Goal: Task Accomplishment & Management: Use online tool/utility

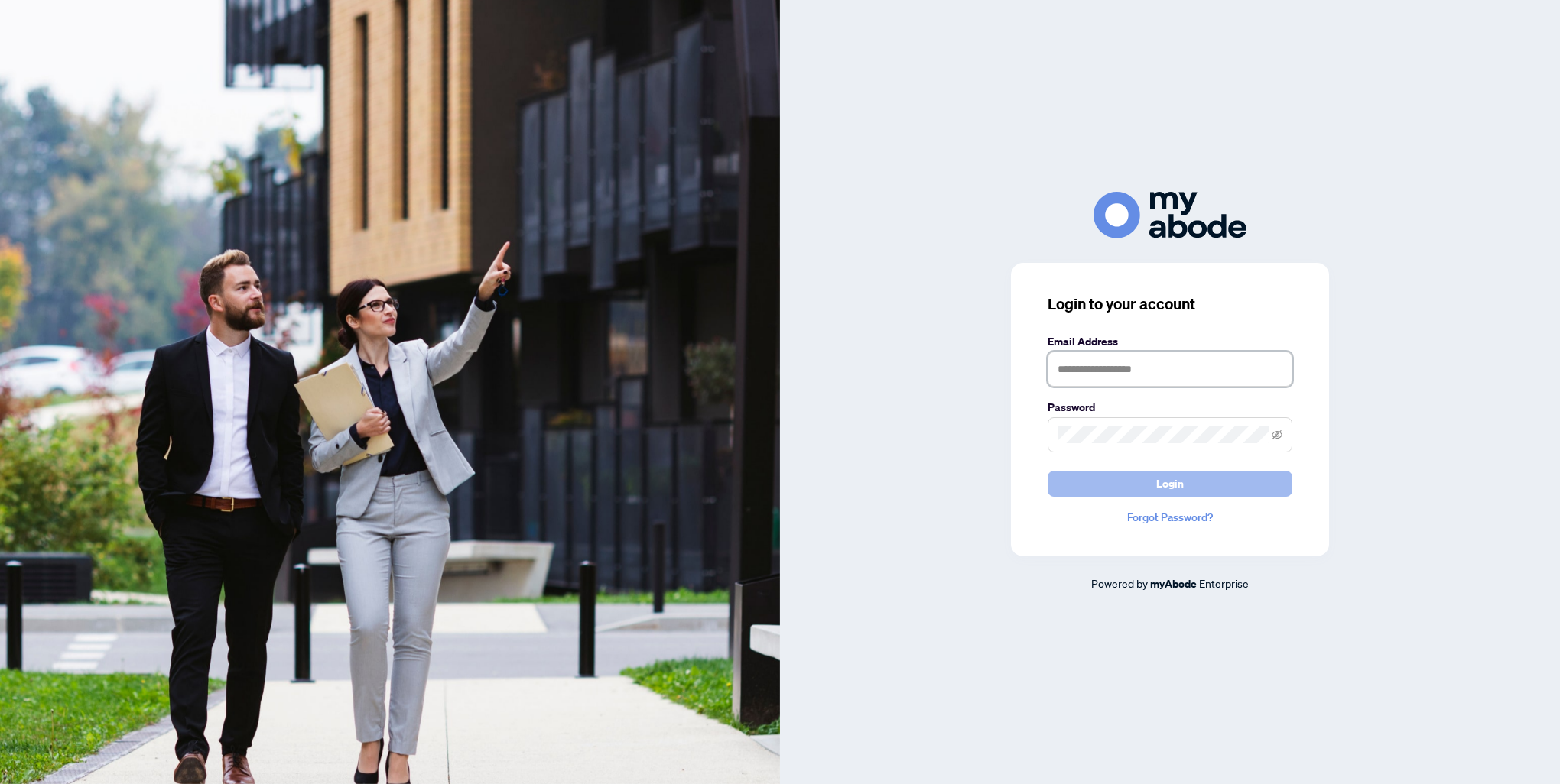
type input "**********"
click at [1182, 476] on span "Login" at bounding box center [1170, 484] width 27 height 24
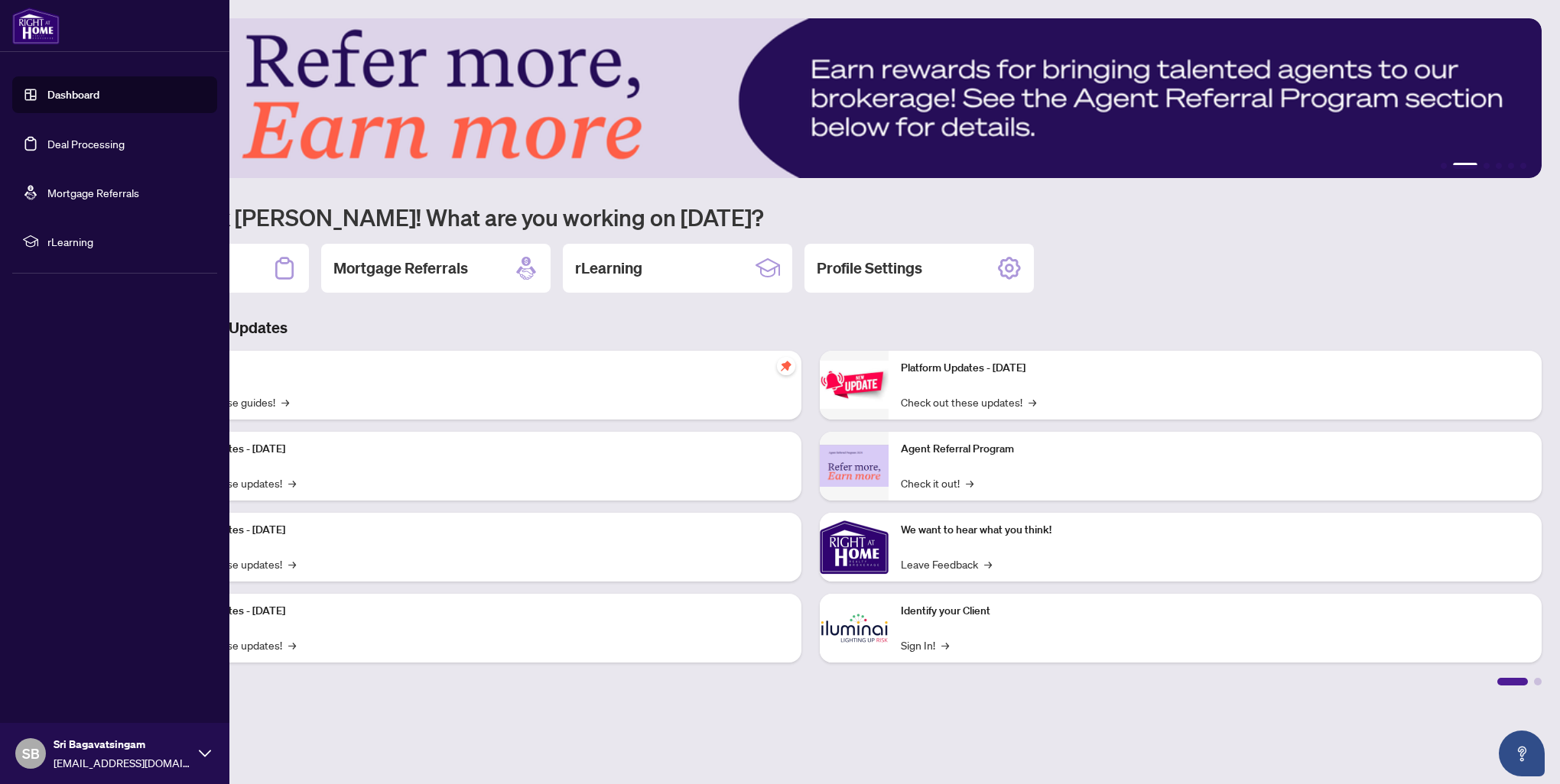
click at [68, 145] on link "Deal Processing" at bounding box center [86, 143] width 77 height 14
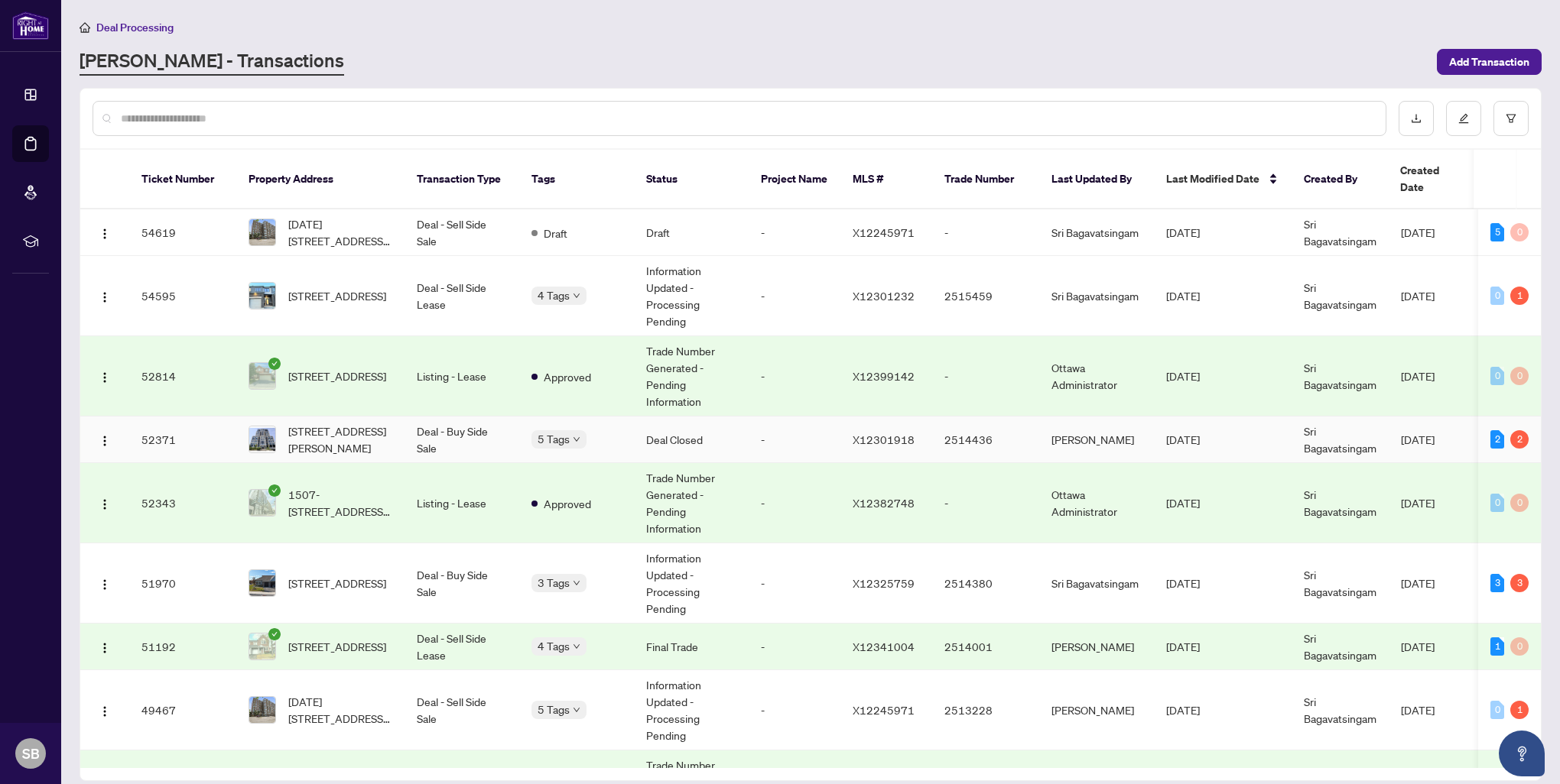
click at [1333, 417] on td "Sri Bagavatsingam" at bounding box center [1339, 440] width 97 height 47
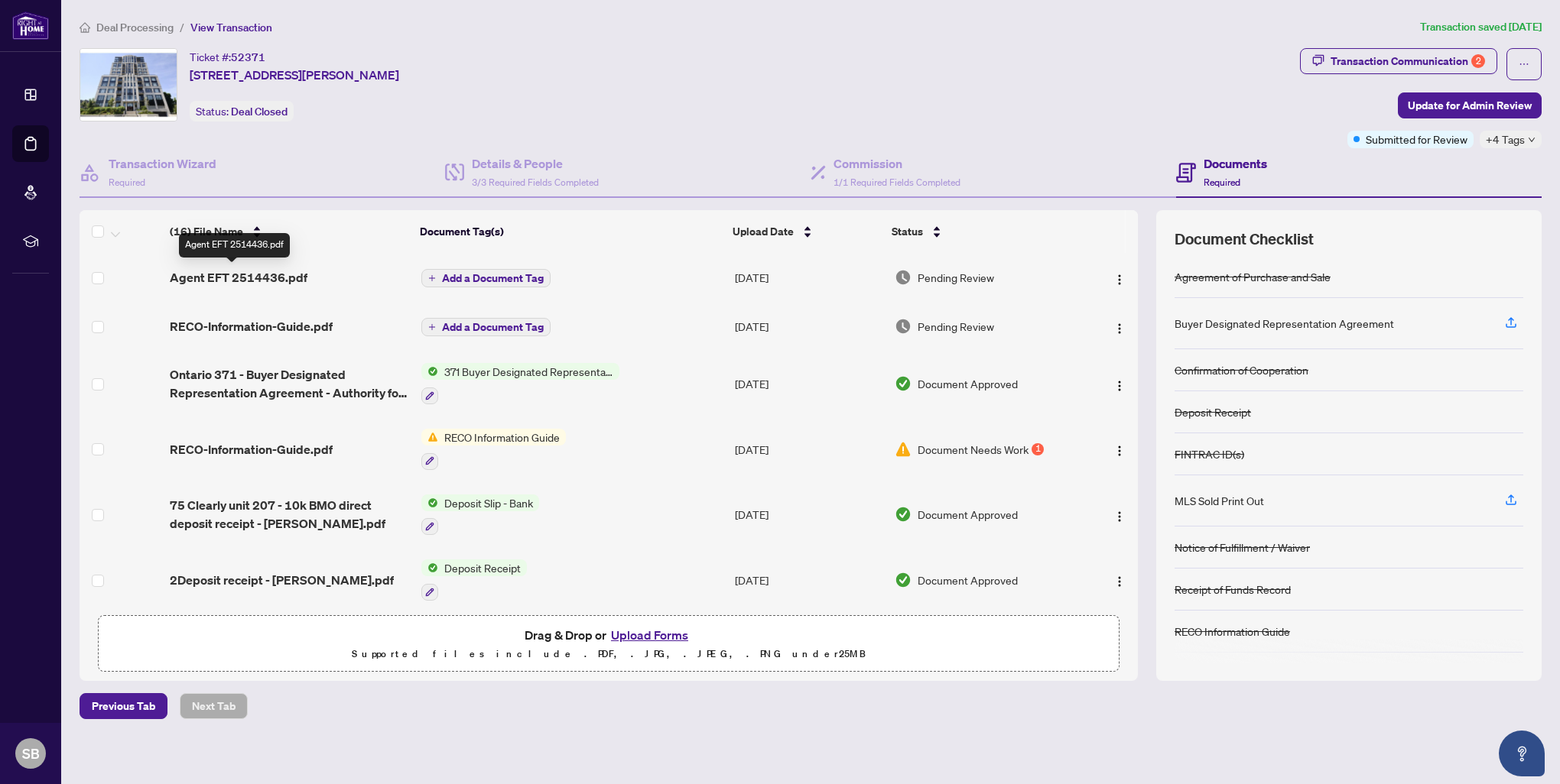
click at [272, 280] on span "Agent EFT 2514436.pdf" at bounding box center [238, 277] width 138 height 19
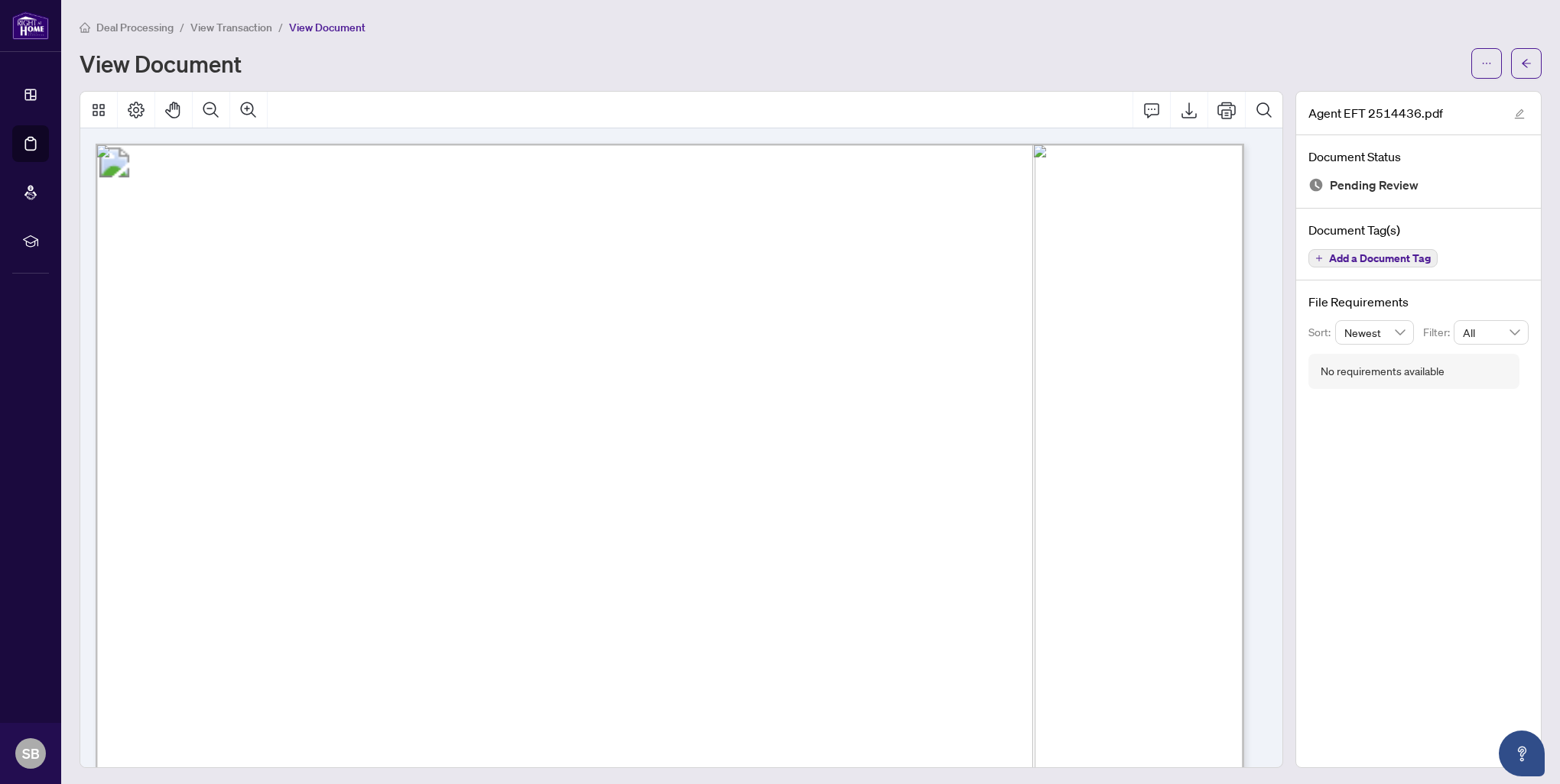
drag, startPoint x: 264, startPoint y: 280, endPoint x: 394, endPoint y: 284, distance: 130.1
click at [394, 284] on span "[STREET_ADDRESS][PERSON_NAME]" at bounding box center [395, 288] width 262 height 14
